Goal: Browse casually

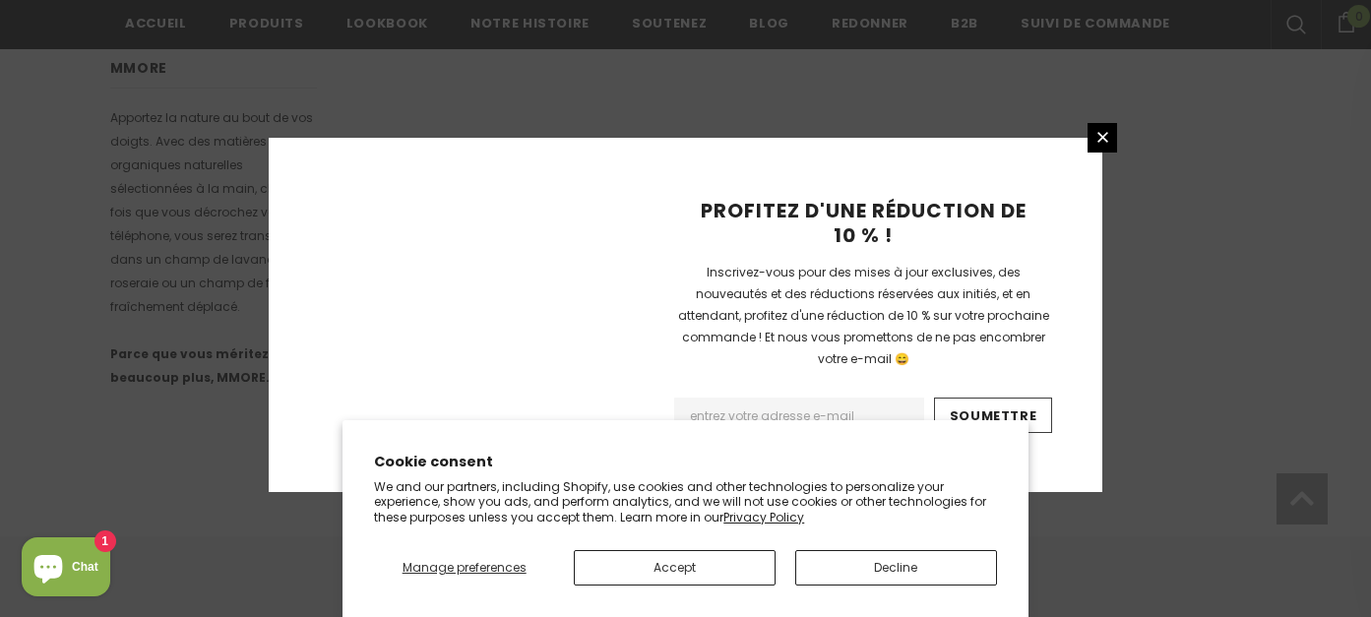
scroll to position [1447, 0]
